Goal: Task Accomplishment & Management: Complete application form

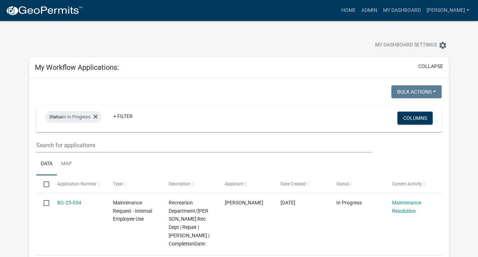
select select "3: 100"
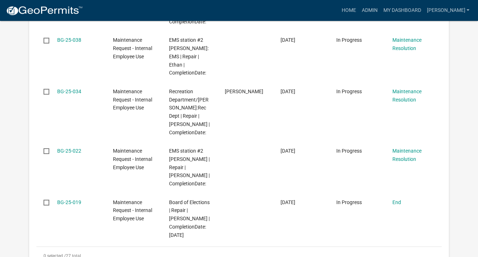
scroll to position [1944, 0]
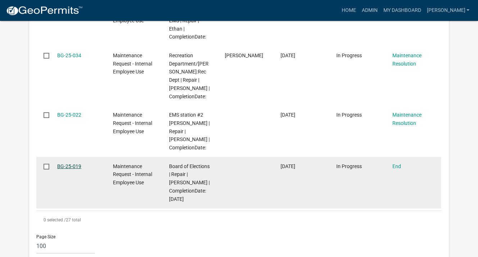
click at [72, 166] on link "BG-25-019" at bounding box center [69, 166] width 24 height 6
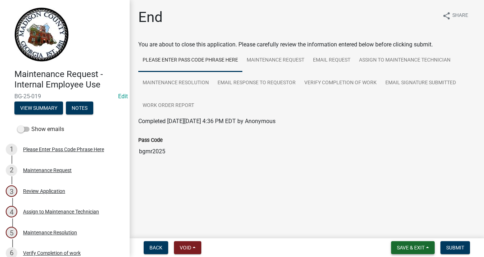
click at [417, 245] on span "Save & Exit" at bounding box center [411, 248] width 28 height 6
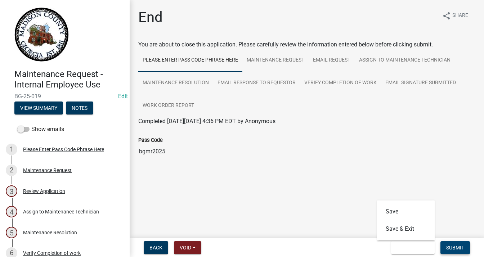
click at [459, 248] on span "Submit" at bounding box center [455, 248] width 18 height 6
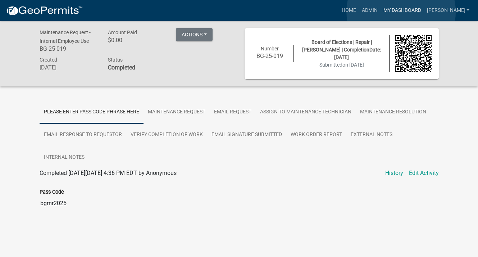
click at [401, 12] on link "My Dashboard" at bounding box center [403, 11] width 44 height 14
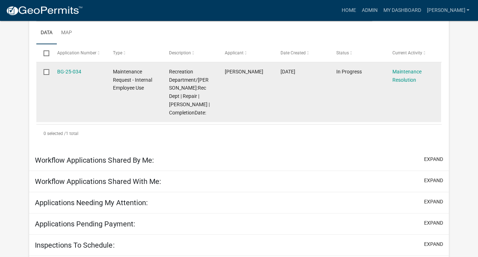
scroll to position [144, 0]
select select "3: 100"
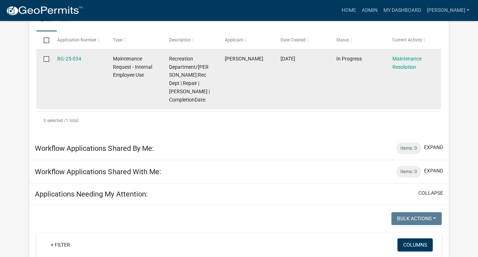
scroll to position [131, 0]
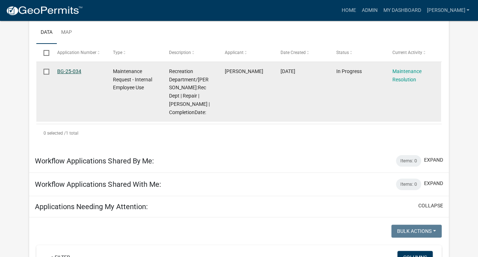
click at [66, 72] on link "BG-25-034" at bounding box center [69, 71] width 24 height 6
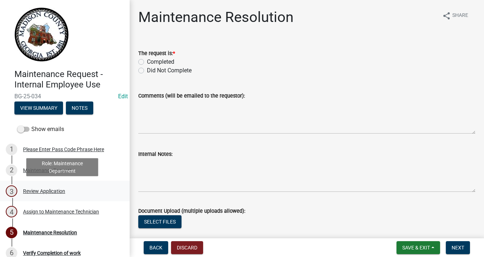
click at [52, 191] on div "Review Application" at bounding box center [44, 191] width 42 height 5
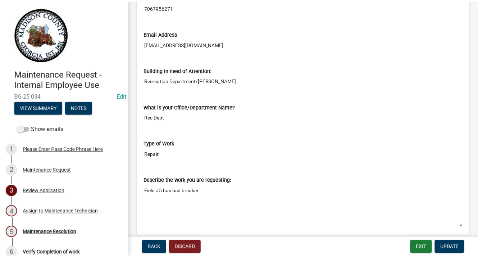
scroll to position [288, 0]
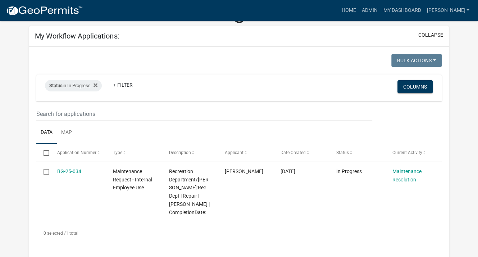
scroll to position [32, 0]
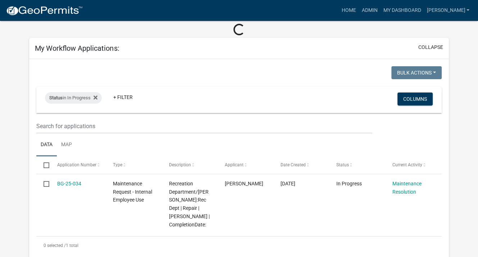
select select "3: 100"
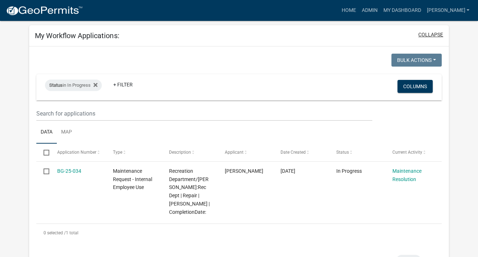
click at [433, 32] on button "collapse" at bounding box center [431, 35] width 25 height 8
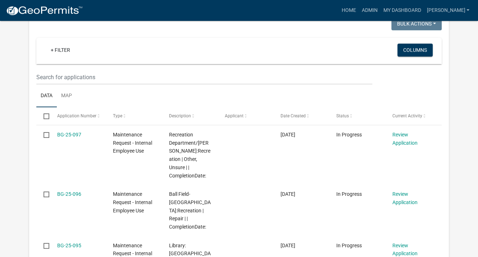
scroll to position [140, 0]
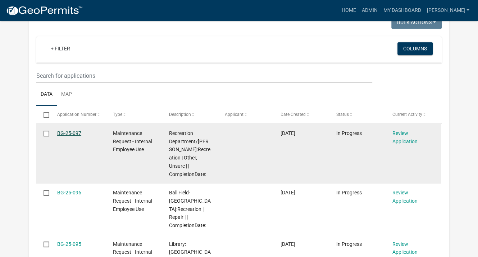
click at [76, 134] on link "BG-25-097" at bounding box center [69, 133] width 24 height 6
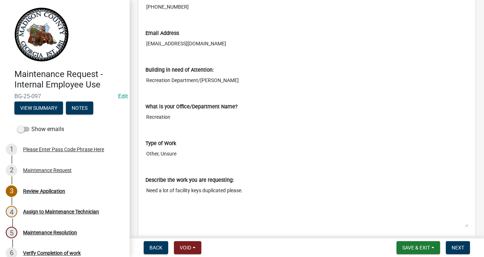
scroll to position [252, 0]
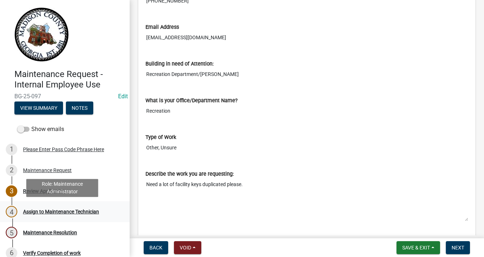
click at [50, 211] on div "Assign to Maintenance Technician" at bounding box center [61, 211] width 76 height 5
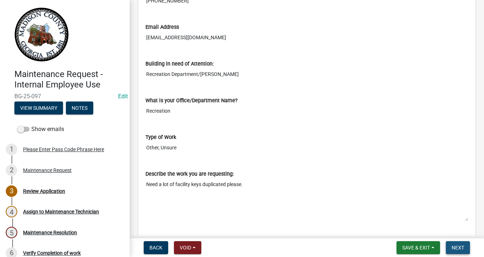
click at [459, 247] on span "Next" at bounding box center [457, 248] width 13 height 6
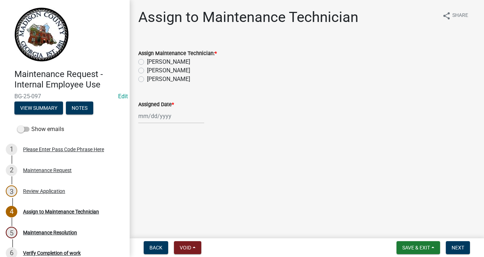
click at [147, 79] on label "[PERSON_NAME]" at bounding box center [168, 79] width 43 height 9
click at [147, 79] on input "[PERSON_NAME]" at bounding box center [149, 77] width 5 height 5
radio input "true"
click at [148, 118] on div at bounding box center [171, 116] width 66 height 15
select select "9"
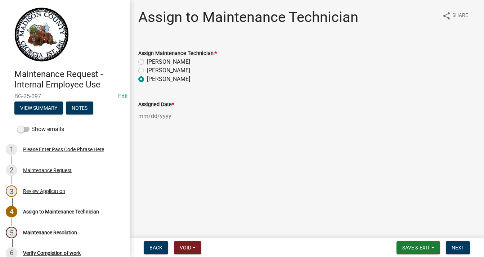
select select "2025"
click at [156, 165] on div "9" at bounding box center [157, 166] width 12 height 12
type input "[DATE]"
click at [457, 247] on span "Next" at bounding box center [457, 248] width 13 height 6
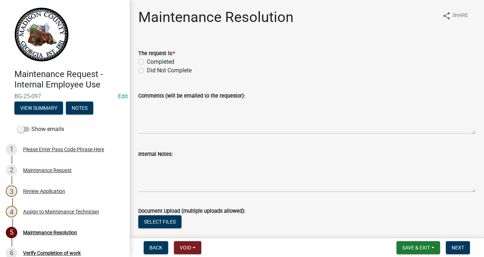
click at [147, 60] on label "Completed" at bounding box center [160, 62] width 27 height 9
click at [147, 60] on input "Completed" at bounding box center [149, 60] width 5 height 5
radio input "true"
click at [185, 104] on textarea "Comments (will be emailed to the requestor):" at bounding box center [306, 117] width 337 height 34
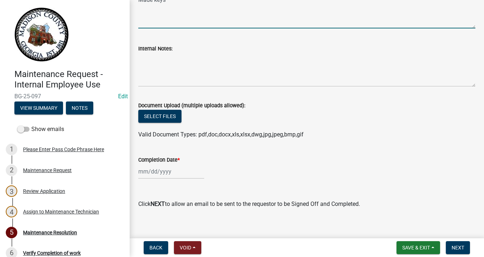
scroll to position [112, 0]
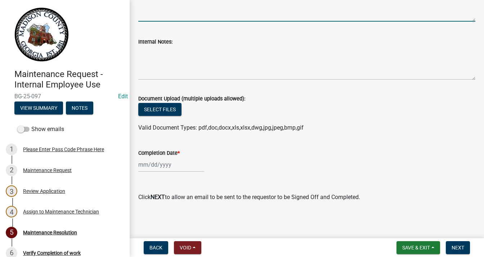
type textarea "Made keys"
click at [163, 162] on div at bounding box center [171, 164] width 66 height 15
select select "9"
select select "2025"
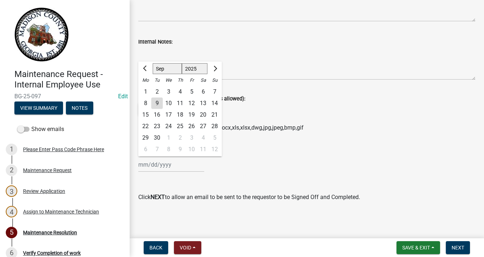
click at [157, 103] on div "9" at bounding box center [157, 104] width 12 height 12
type input "[DATE]"
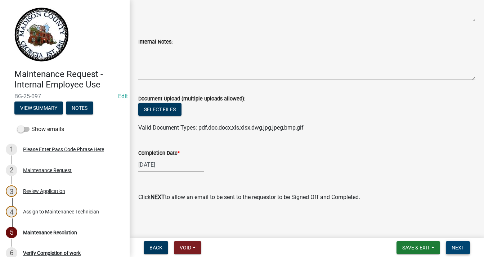
click at [454, 245] on span "Next" at bounding box center [457, 248] width 13 height 6
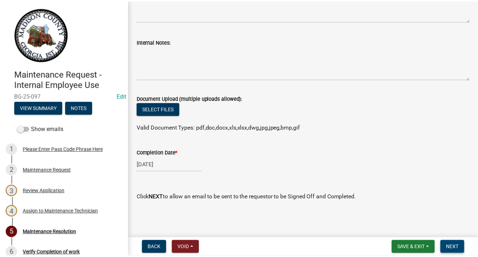
scroll to position [0, 0]
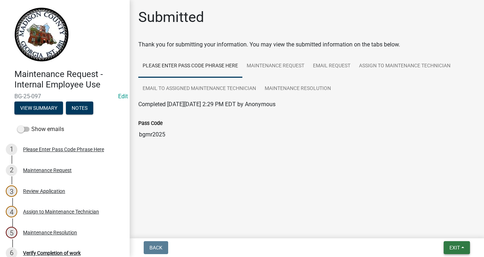
click at [447, 247] on button "Exit" at bounding box center [457, 247] width 26 height 13
click at [435, 225] on button "Save & Exit" at bounding box center [442, 228] width 58 height 17
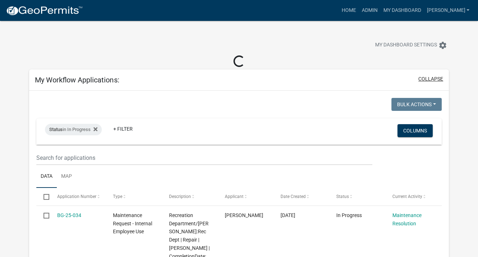
click at [427, 77] on button "collapse" at bounding box center [431, 79] width 25 height 8
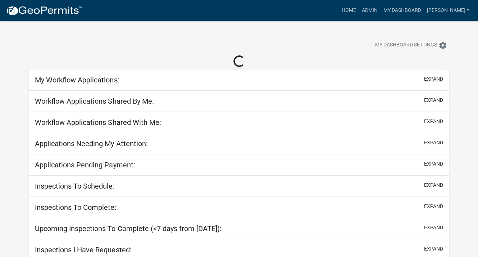
select select "3: 100"
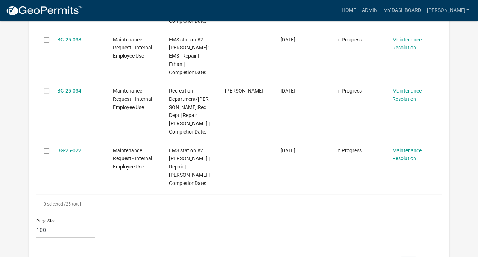
scroll to position [1584, 0]
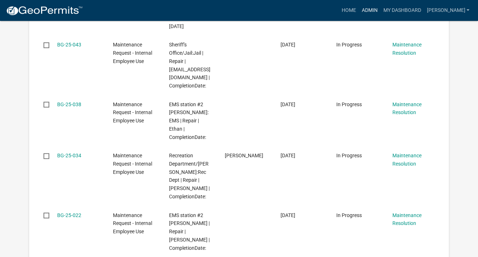
click at [381, 9] on link "Admin" at bounding box center [370, 11] width 22 height 14
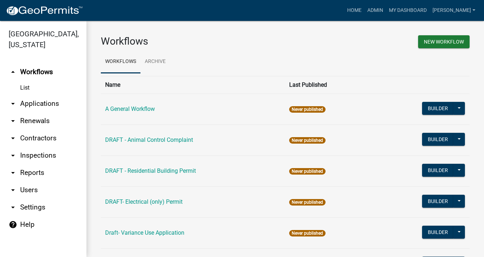
click at [44, 100] on link "arrow_drop_down Applications" at bounding box center [43, 103] width 86 height 17
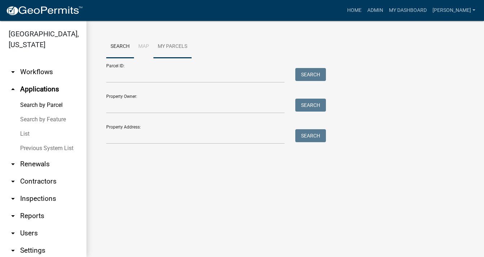
click at [168, 46] on link "My Parcels" at bounding box center [172, 46] width 38 height 23
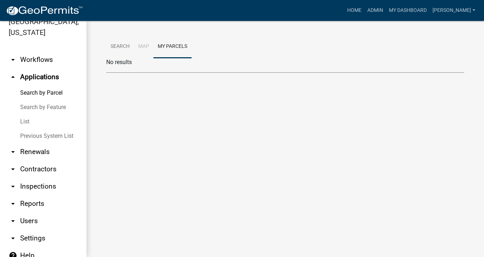
scroll to position [23, 0]
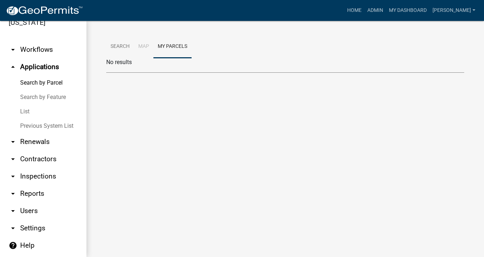
click at [33, 194] on link "arrow_drop_down Reports" at bounding box center [43, 193] width 86 height 17
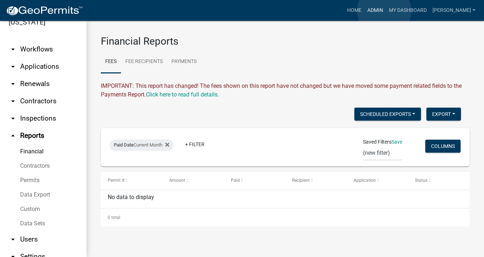
click at [384, 11] on link "Admin" at bounding box center [375, 11] width 22 height 14
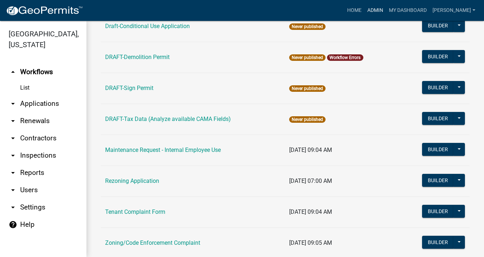
scroll to position [258, 0]
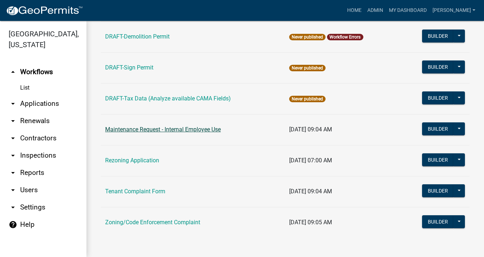
click at [200, 129] on link "Maintenance Request - Internal Employee Use" at bounding box center [163, 129] width 116 height 7
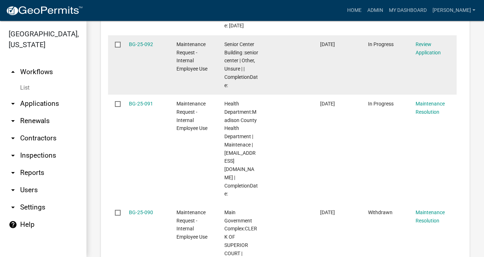
scroll to position [1742, 0]
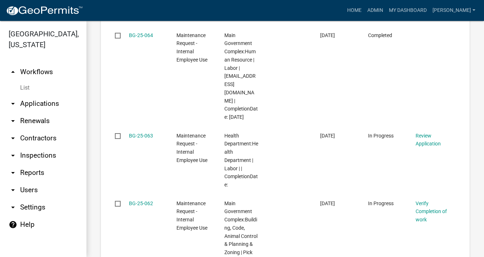
scroll to position [1840, 0]
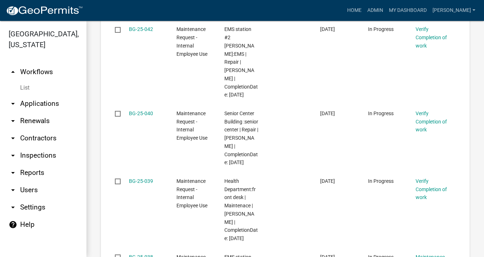
scroll to position [1742, 0]
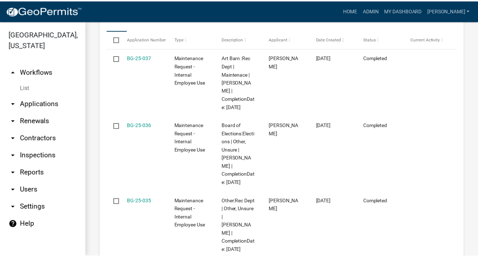
scroll to position [1228, 0]
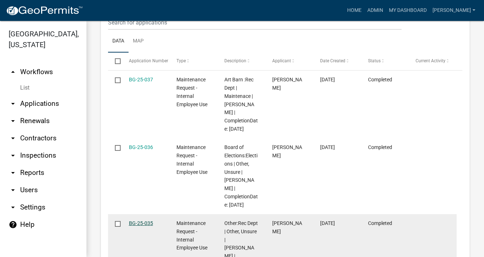
click at [138, 220] on link "BG-25-035" at bounding box center [141, 223] width 24 height 6
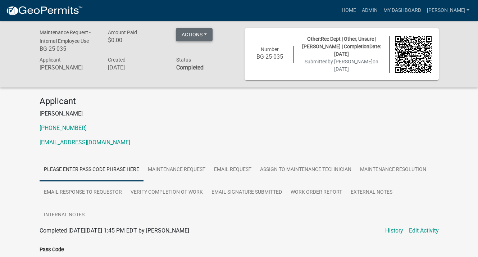
click at [203, 34] on button "Actions" at bounding box center [194, 34] width 37 height 13
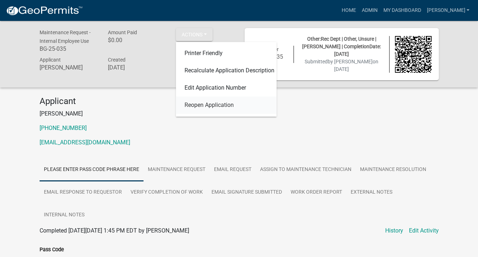
click at [209, 108] on link "Reopen Application" at bounding box center [226, 105] width 101 height 17
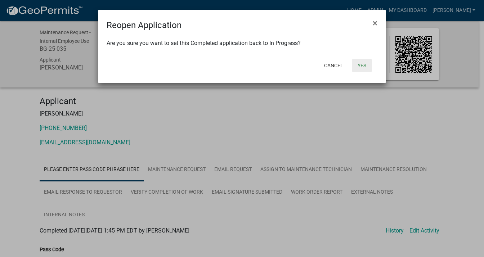
click at [361, 65] on button "Yes" at bounding box center [362, 65] width 20 height 13
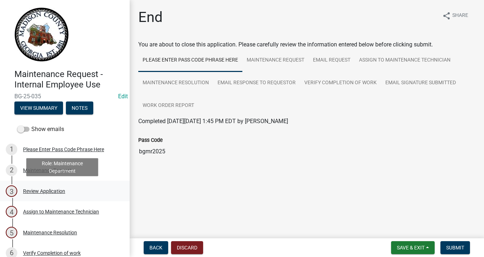
click at [42, 186] on div "3 Review Application" at bounding box center [62, 191] width 112 height 12
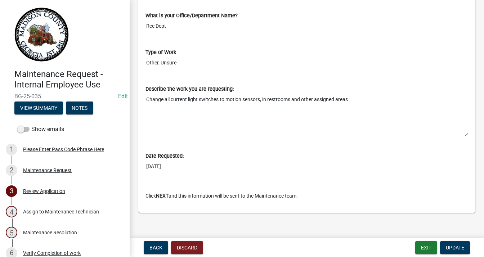
scroll to position [341, 0]
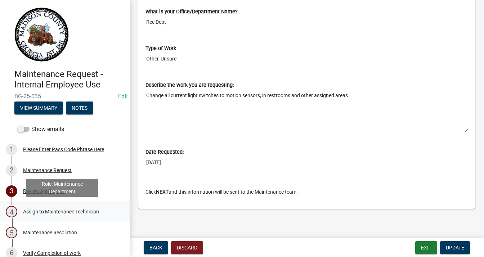
click at [28, 211] on div "Assign to Maintenance Technician" at bounding box center [61, 211] width 76 height 5
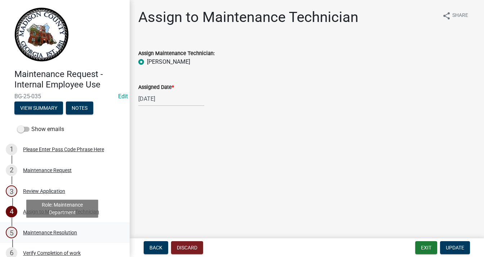
click at [48, 234] on div "Maintenance Resolution" at bounding box center [50, 232] width 54 height 5
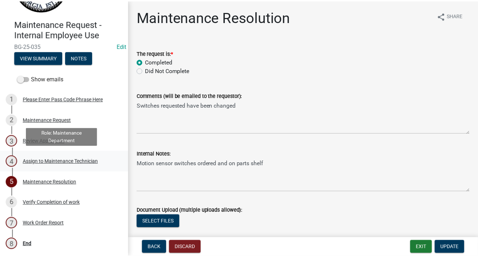
scroll to position [51, 0]
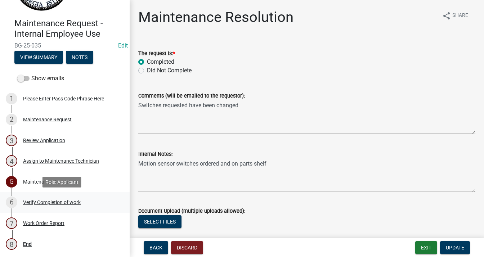
click at [55, 202] on div "Verify Completion of work" at bounding box center [52, 202] width 58 height 5
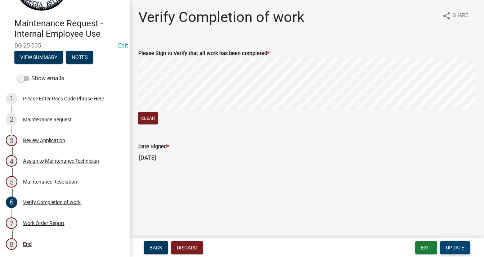
click at [452, 247] on span "Update" at bounding box center [455, 248] width 18 height 6
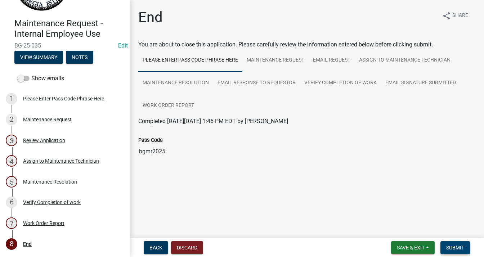
click at [461, 245] on span "Submit" at bounding box center [455, 248] width 18 height 6
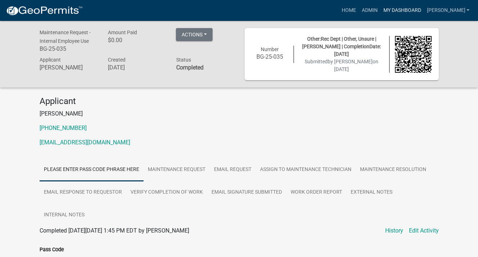
click at [397, 12] on link "My Dashboard" at bounding box center [403, 11] width 44 height 14
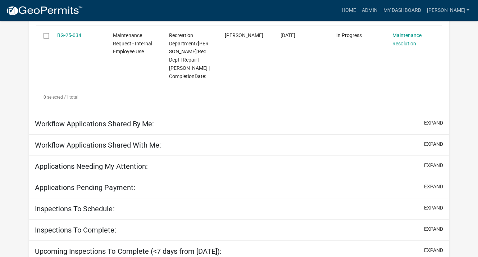
scroll to position [248, 0]
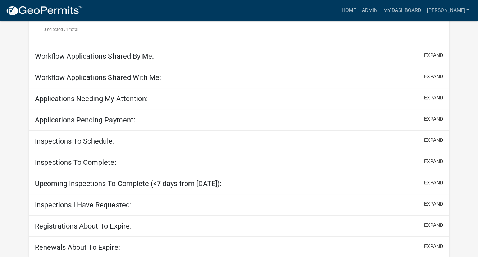
select select "3: 100"
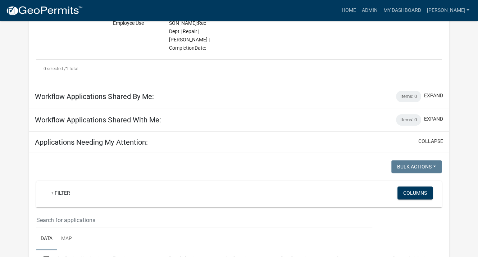
scroll to position [127, 0]
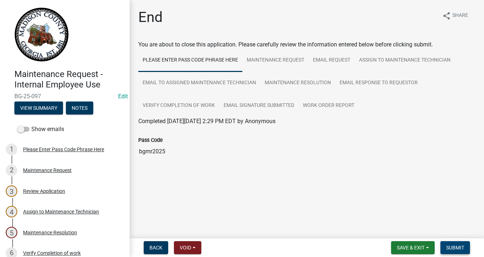
click at [455, 247] on span "Submit" at bounding box center [455, 248] width 18 height 6
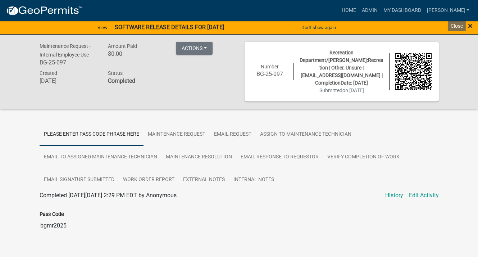
click at [472, 23] on span "×" at bounding box center [470, 26] width 5 height 10
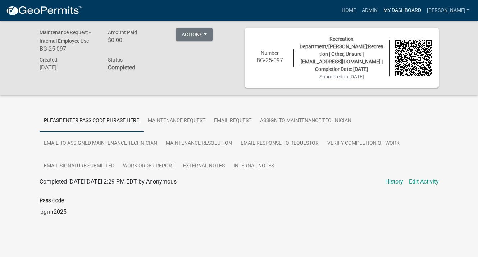
click at [412, 9] on link "My Dashboard" at bounding box center [403, 11] width 44 height 14
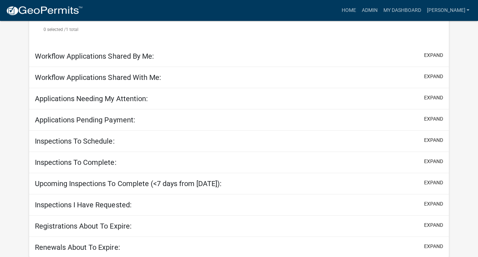
scroll to position [235, 0]
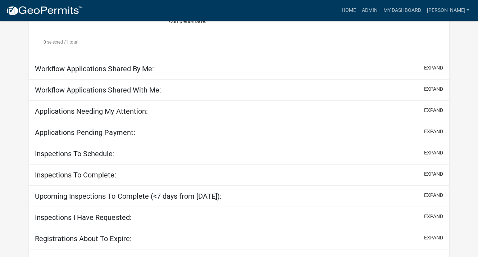
select select "3: 100"
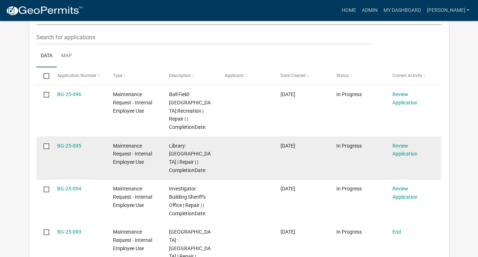
scroll to position [379, 0]
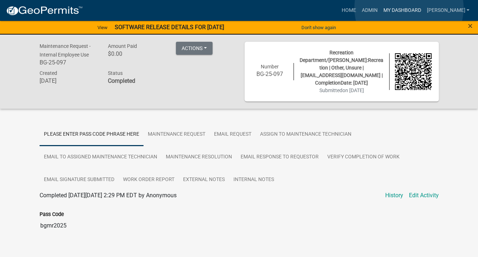
click at [409, 8] on link "My Dashboard" at bounding box center [403, 11] width 44 height 14
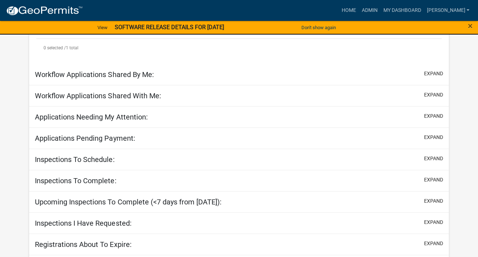
scroll to position [261, 0]
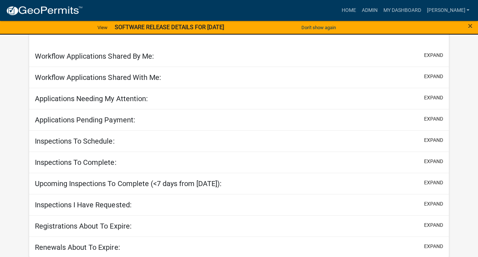
select select "3: 100"
